Goal: Task Accomplishment & Management: Use online tool/utility

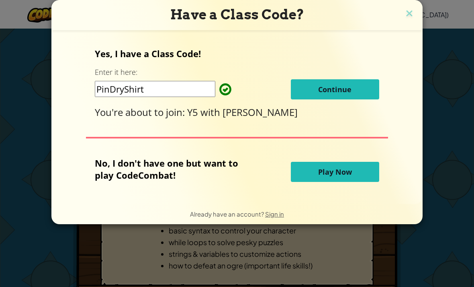
click at [348, 83] on button "Continue" at bounding box center [335, 89] width 88 height 20
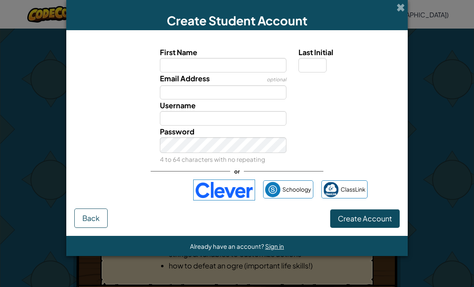
click at [392, 9] on div "Create Student Account" at bounding box center [237, 15] width 342 height 30
click at [84, 228] on button "Back" at bounding box center [90, 217] width 33 height 19
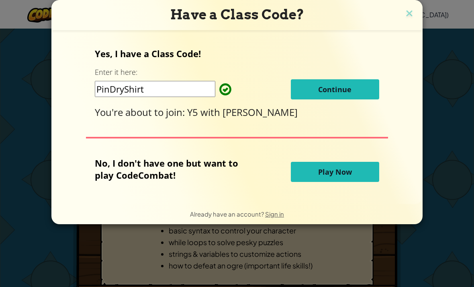
click at [351, 175] on span "Play Now" at bounding box center [335, 172] width 34 height 10
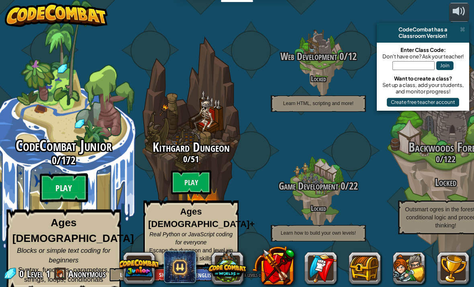
click at [55, 178] on btn "Play" at bounding box center [64, 187] width 48 height 29
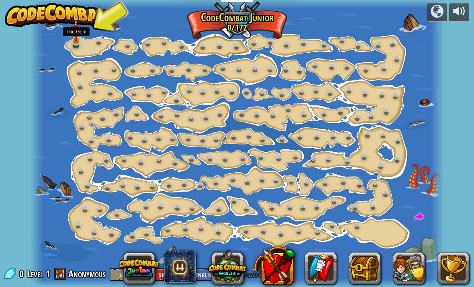
click at [70, 42] on link at bounding box center [77, 42] width 16 height 16
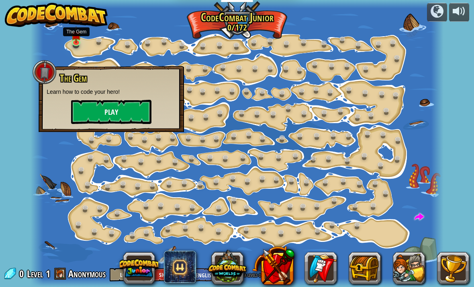
click at [84, 112] on button "Play" at bounding box center [111, 112] width 80 height 24
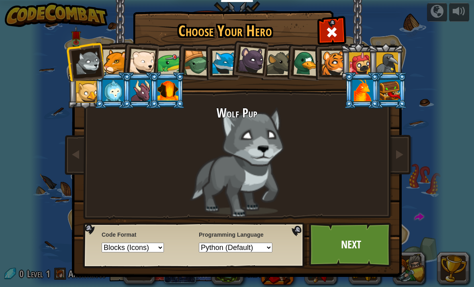
click at [121, 56] on div at bounding box center [115, 61] width 25 height 25
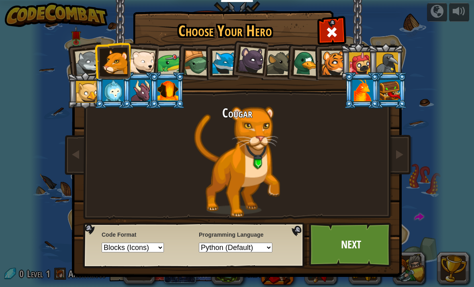
click at [146, 64] on div at bounding box center [142, 62] width 27 height 27
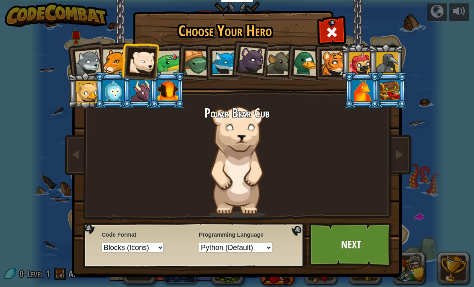
click at [171, 53] on div at bounding box center [170, 62] width 25 height 25
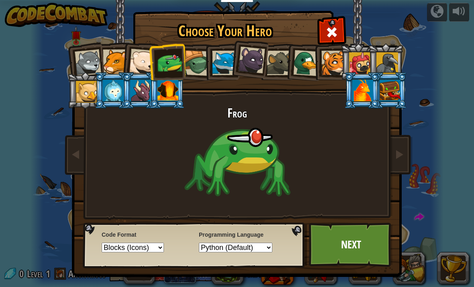
click at [202, 62] on div at bounding box center [197, 63] width 26 height 26
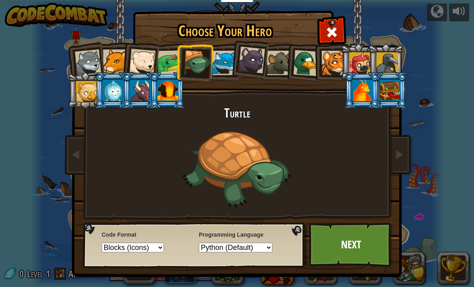
click at [222, 60] on div at bounding box center [224, 63] width 25 height 25
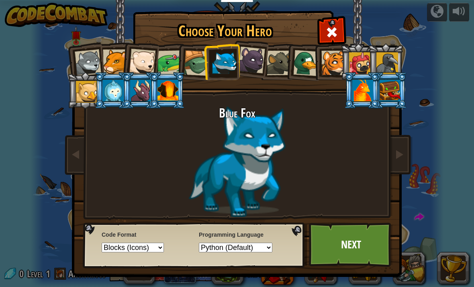
click at [247, 61] on div at bounding box center [251, 60] width 27 height 27
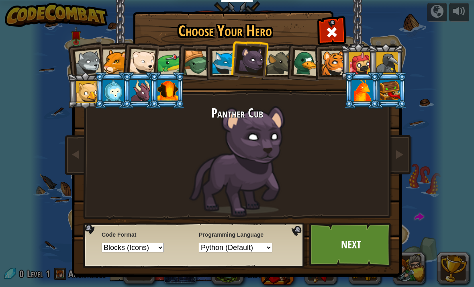
click at [280, 62] on div at bounding box center [279, 63] width 25 height 25
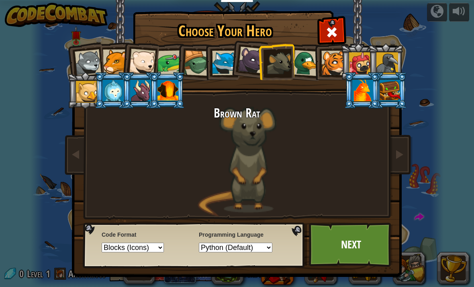
click at [308, 69] on div at bounding box center [306, 63] width 26 height 26
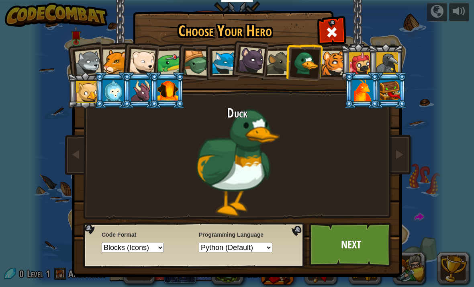
click at [334, 62] on div at bounding box center [334, 63] width 25 height 25
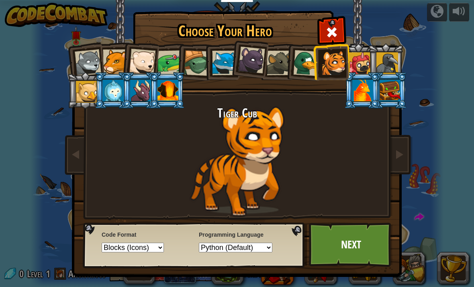
click at [336, 66] on div at bounding box center [334, 63] width 25 height 25
click at [364, 66] on div at bounding box center [360, 63] width 22 height 22
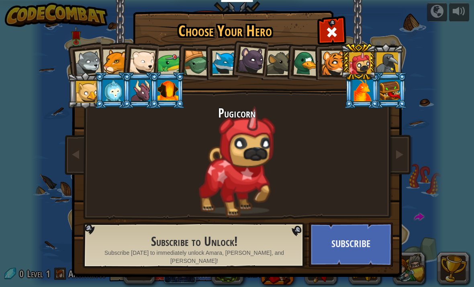
click at [302, 68] on div at bounding box center [306, 63] width 26 height 26
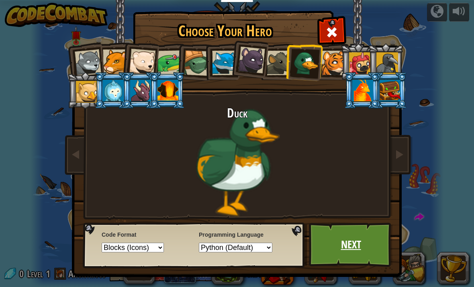
click at [372, 247] on link "Next" at bounding box center [351, 244] width 84 height 44
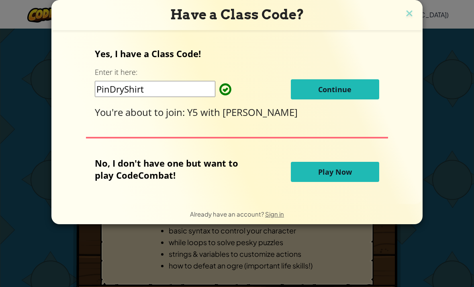
click at [363, 174] on button "Play Now" at bounding box center [335, 172] width 88 height 20
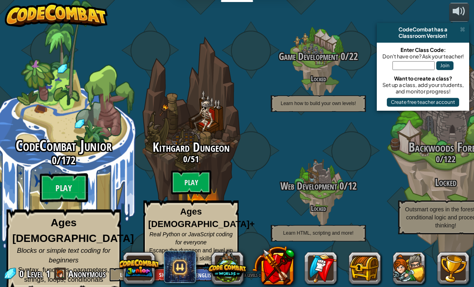
click at [56, 170] on div "CodeCombat Junior 0 / 172 Play Ages [DEMOGRAPHIC_DATA] Blocks or simple text co…" at bounding box center [63, 213] width 153 height 152
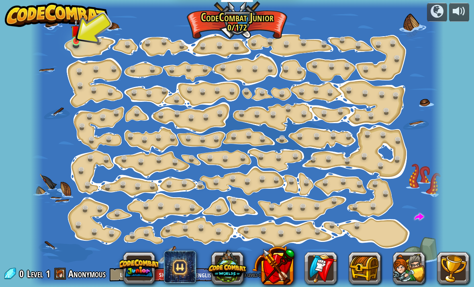
click at [77, 36] on img at bounding box center [76, 30] width 10 height 23
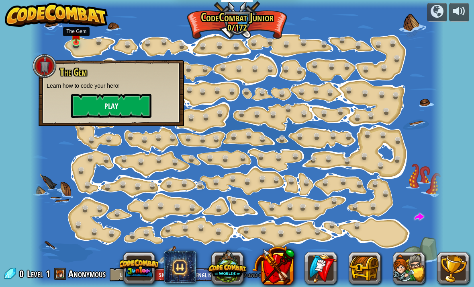
click at [81, 96] on button "Play" at bounding box center [111, 106] width 80 height 24
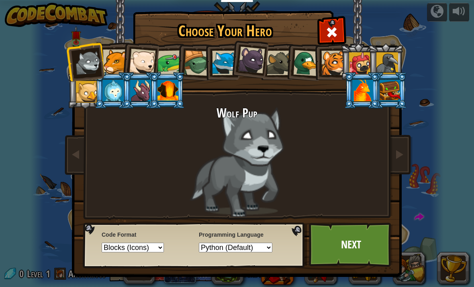
click at [300, 75] on div at bounding box center [306, 63] width 26 height 26
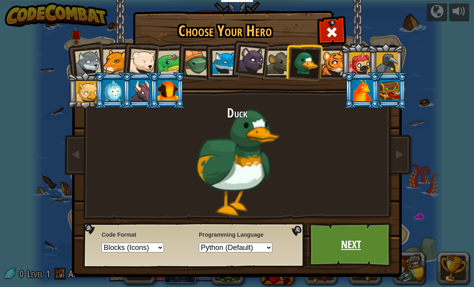
click at [361, 241] on link "Next" at bounding box center [351, 244] width 84 height 44
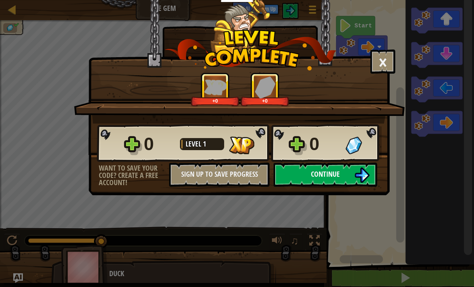
click at [343, 174] on button "Continue" at bounding box center [326, 174] width 104 height 24
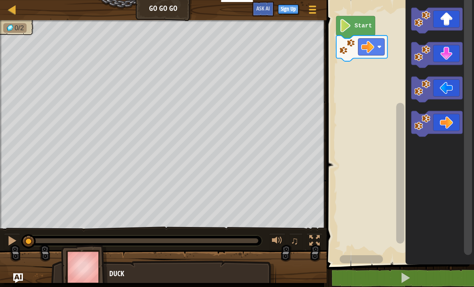
click at [364, 169] on rect "Blockly Workspace" at bounding box center [399, 130] width 150 height 268
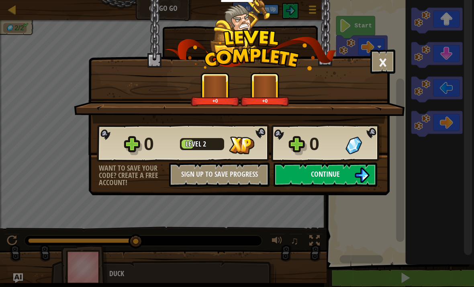
click at [340, 175] on button "Continue" at bounding box center [326, 174] width 104 height 24
click at [330, 178] on span "Continue" at bounding box center [325, 174] width 29 height 10
click at [338, 169] on span "Continue" at bounding box center [325, 174] width 29 height 10
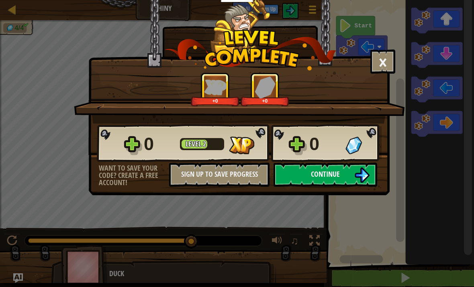
click at [359, 168] on img at bounding box center [362, 174] width 15 height 15
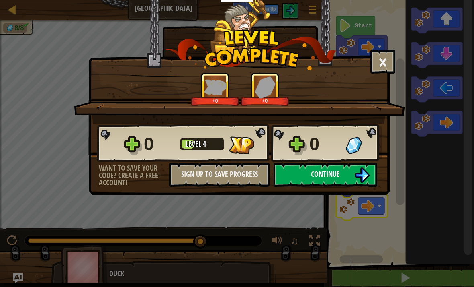
click at [349, 171] on button "Continue" at bounding box center [326, 174] width 104 height 24
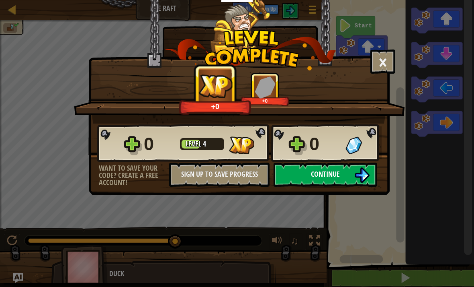
click at [351, 172] on button "Continue" at bounding box center [326, 174] width 104 height 24
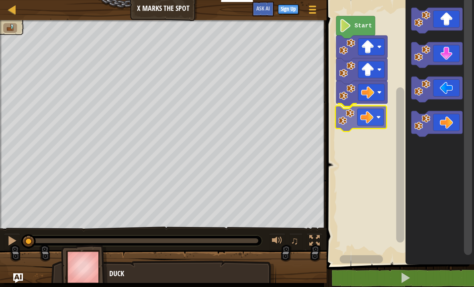
click at [366, 116] on icon "Blockly Workspace" at bounding box center [361, 117] width 51 height 26
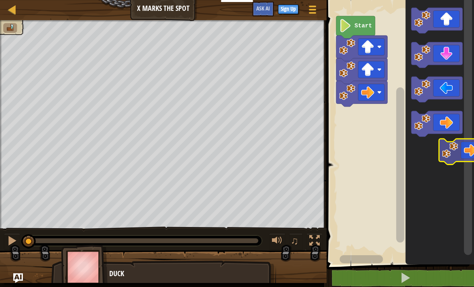
click at [359, 32] on icon "Blockly Workspace" at bounding box center [355, 27] width 39 height 23
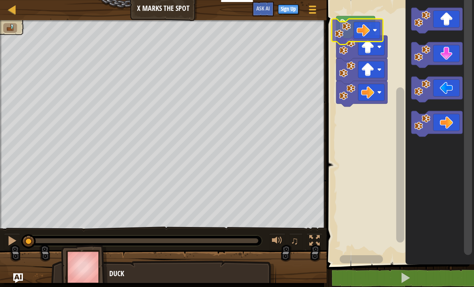
click at [356, 25] on text "Start" at bounding box center [364, 26] width 18 height 6
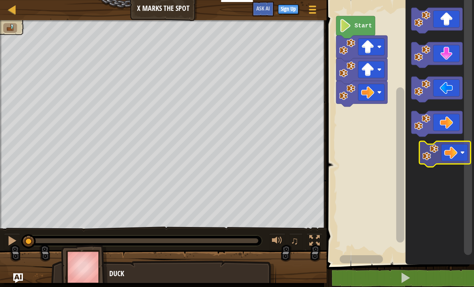
click at [359, 29] on icon "Blockly Workspace" at bounding box center [355, 27] width 39 height 23
click at [360, 28] on text "Start" at bounding box center [364, 26] width 18 height 6
click at [357, 20] on icon "Blockly Workspace" at bounding box center [355, 27] width 39 height 23
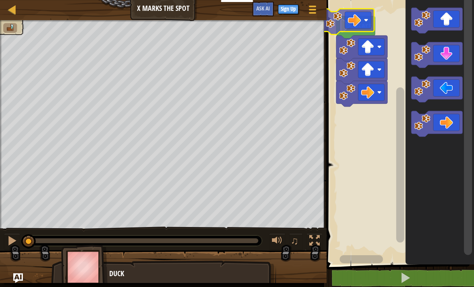
click at [338, 23] on icon "Blockly Workspace" at bounding box center [355, 27] width 39 height 23
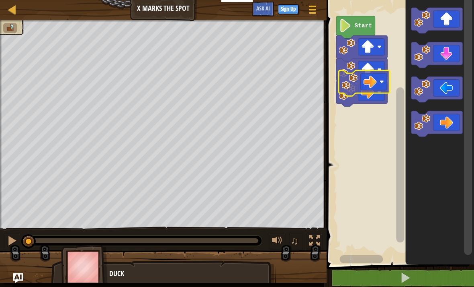
click at [367, 82] on icon "Blockly Workspace" at bounding box center [361, 94] width 51 height 26
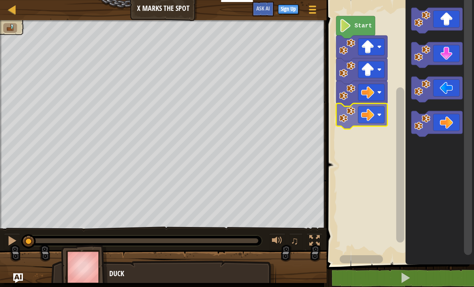
click at [380, 119] on icon "Blockly Workspace" at bounding box center [361, 117] width 51 height 26
click at [383, 156] on rect "Blockly Workspace" at bounding box center [399, 130] width 150 height 268
click at [356, 25] on text "Start" at bounding box center [364, 26] width 18 height 6
click at [373, 125] on icon "Blockly Workspace" at bounding box center [361, 117] width 51 height 26
